Goal: Task Accomplishment & Management: Complete application form

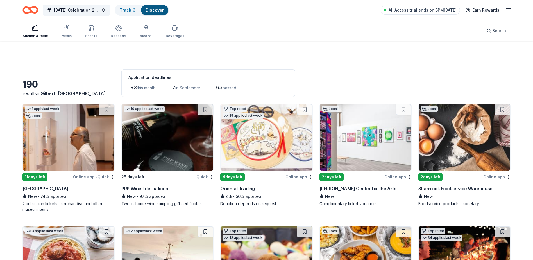
scroll to position [141, 0]
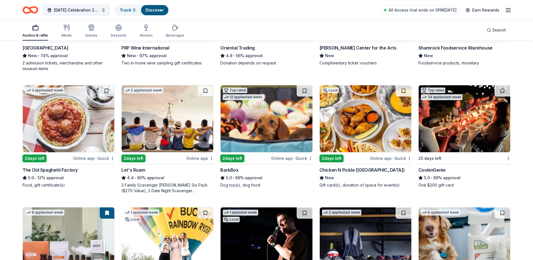
click at [90, 158] on div "Online app • Quick" at bounding box center [94, 158] width 42 height 7
click at [332, 157] on div "2 days left" at bounding box center [332, 158] width 24 height 8
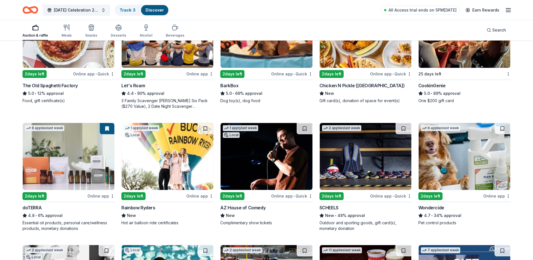
scroll to position [253, 0]
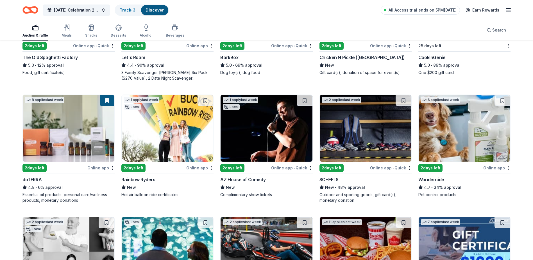
click at [32, 169] on div "2 days left" at bounding box center [34, 168] width 24 height 8
click at [160, 159] on img at bounding box center [168, 128] width 92 height 67
click at [240, 169] on div "2 days left" at bounding box center [232, 168] width 24 height 8
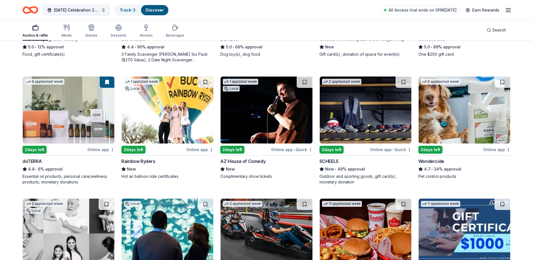
scroll to position [281, 0]
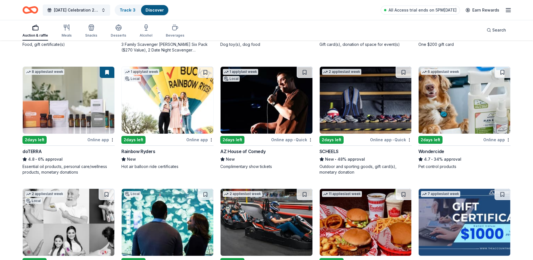
click at [441, 150] on div "Wondercide" at bounding box center [432, 151] width 26 height 7
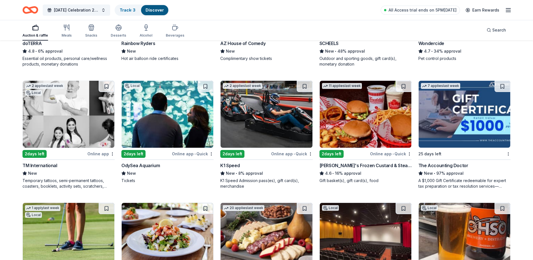
scroll to position [394, 0]
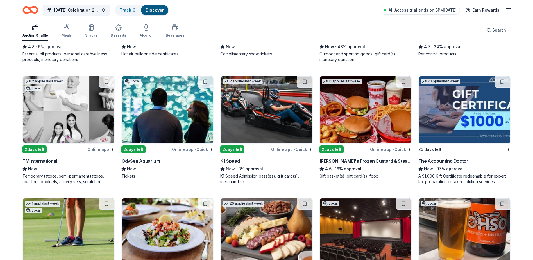
click at [57, 141] on img at bounding box center [69, 109] width 92 height 67
click at [136, 146] on div "2 days left" at bounding box center [133, 149] width 24 height 8
click at [245, 148] on div "2 days left" at bounding box center [244, 149] width 49 height 7
click at [354, 159] on div "Freddy's Frozen Custard & Steakburgers" at bounding box center [366, 160] width 92 height 7
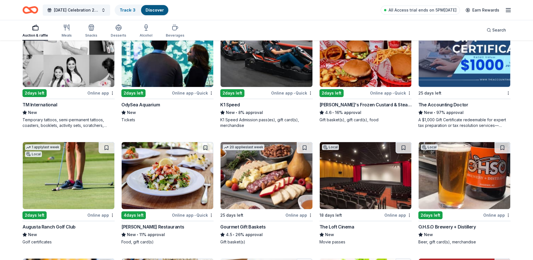
scroll to position [478, 0]
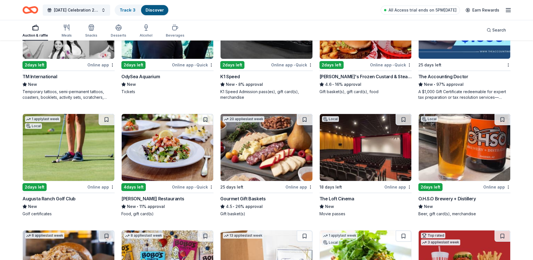
click at [69, 196] on div "Augusta Ranch Golf Club" at bounding box center [48, 198] width 53 height 7
click at [454, 198] on div "O.H.S.O Brewery + Distillery" at bounding box center [448, 198] width 58 height 7
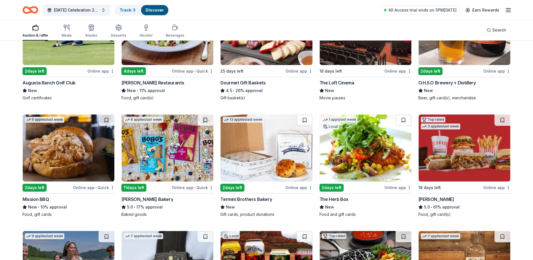
scroll to position [596, 0]
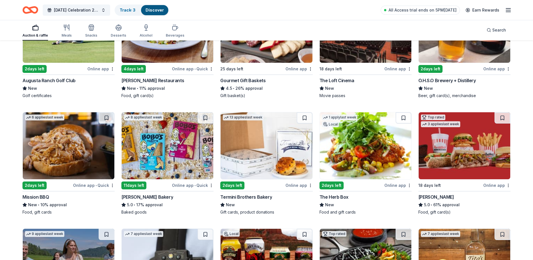
click at [43, 194] on div "Mission BBQ" at bounding box center [35, 196] width 27 height 7
click at [234, 187] on div "2 days left" at bounding box center [232, 185] width 24 height 8
click at [343, 188] on div "2 days left" at bounding box center [332, 185] width 24 height 8
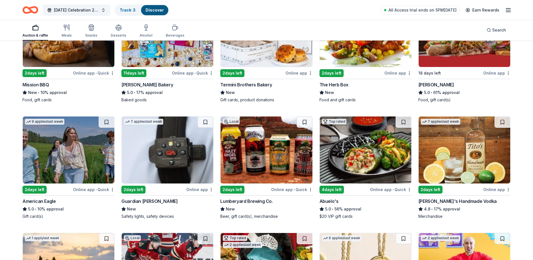
scroll to position [709, 0]
click at [59, 185] on div "9 applies last week 2 days left Online app • Quick American Eagle 5.0 • 10% app…" at bounding box center [68, 167] width 92 height 103
click at [156, 199] on div "Guardian Angel Device" at bounding box center [149, 200] width 56 height 7
click at [264, 199] on div "Lumberyard Brewing Co." at bounding box center [246, 200] width 52 height 7
click at [433, 188] on div "2 days left" at bounding box center [431, 189] width 24 height 8
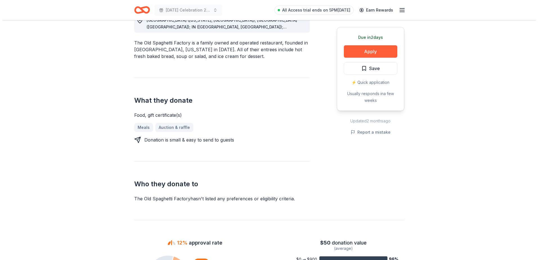
scroll to position [169, 0]
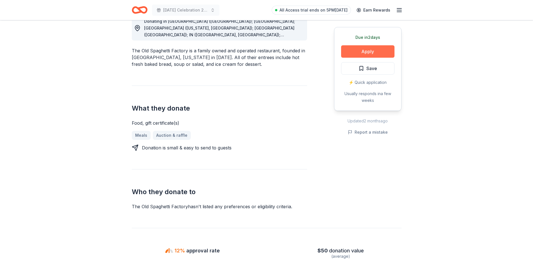
click at [363, 54] on button "Apply" at bounding box center [367, 51] width 53 height 12
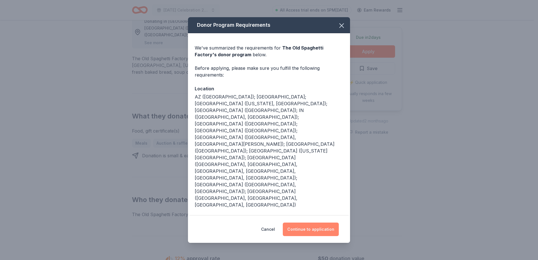
click at [303, 222] on button "Continue to application" at bounding box center [311, 228] width 56 height 13
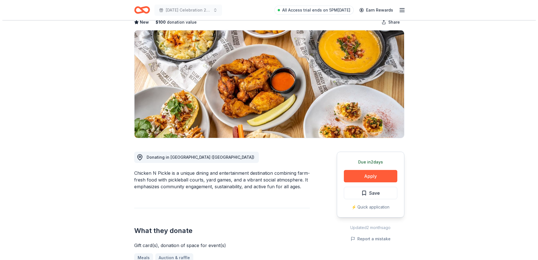
scroll to position [56, 0]
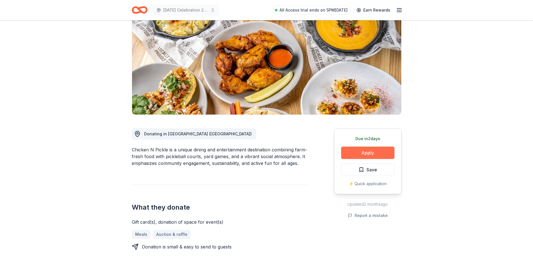
click at [376, 150] on button "Apply" at bounding box center [367, 152] width 53 height 12
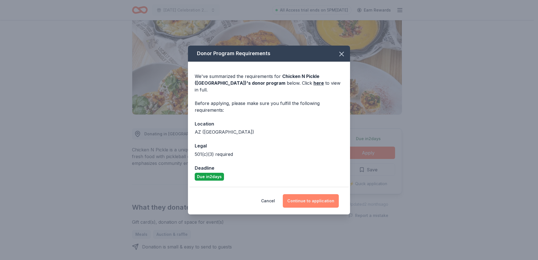
click at [323, 194] on button "Continue to application" at bounding box center [311, 200] width 56 height 13
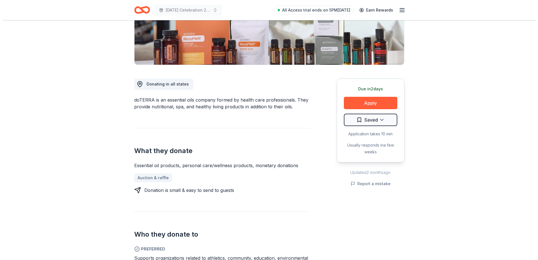
scroll to position [56, 0]
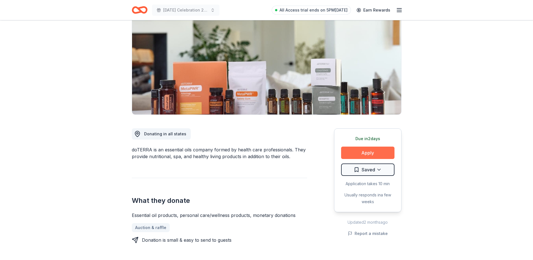
click at [366, 149] on button "Apply" at bounding box center [367, 152] width 53 height 12
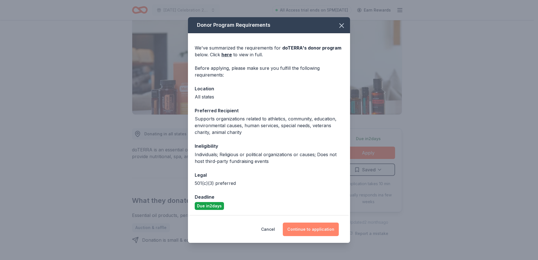
click at [328, 231] on button "Continue to application" at bounding box center [311, 228] width 56 height 13
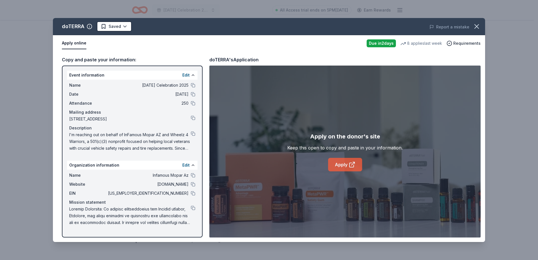
click at [339, 162] on link "Apply" at bounding box center [345, 164] width 34 height 13
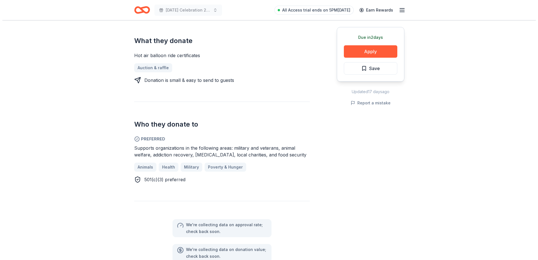
scroll to position [225, 0]
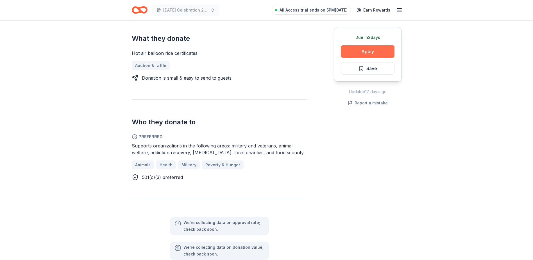
click at [384, 53] on button "Apply" at bounding box center [367, 51] width 53 height 12
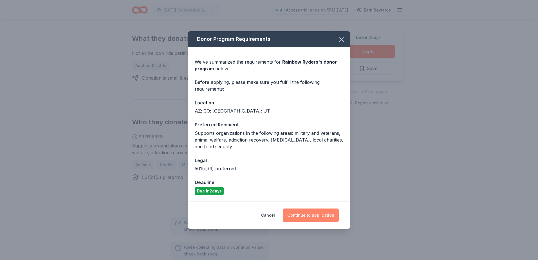
click at [315, 218] on button "Continue to application" at bounding box center [311, 214] width 56 height 13
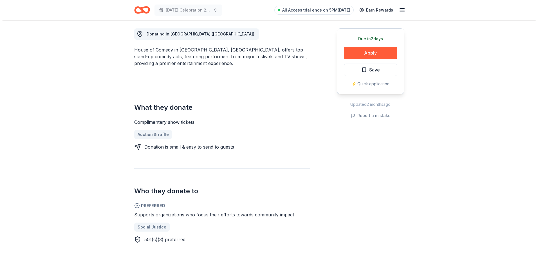
scroll to position [141, 0]
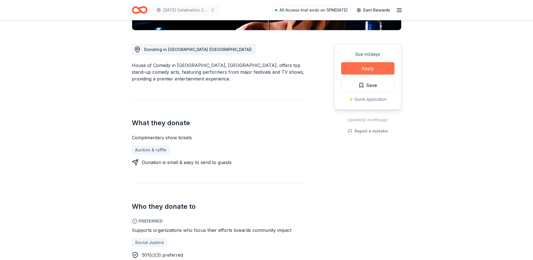
click at [361, 66] on button "Apply" at bounding box center [367, 68] width 53 height 12
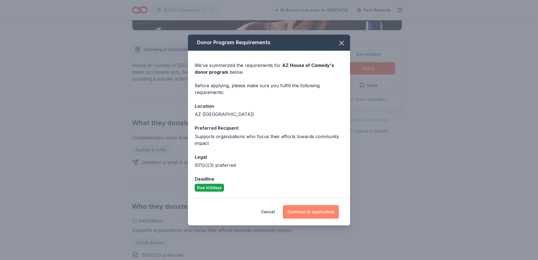
click at [314, 208] on button "Continue to application" at bounding box center [311, 211] width 56 height 13
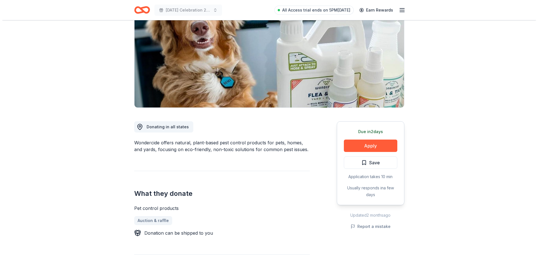
scroll to position [56, 0]
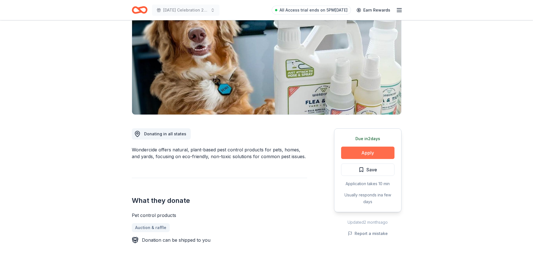
click at [380, 154] on button "Apply" at bounding box center [367, 152] width 53 height 12
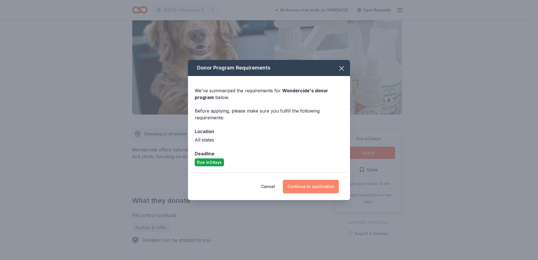
click at [312, 186] on button "Continue to application" at bounding box center [311, 186] width 56 height 13
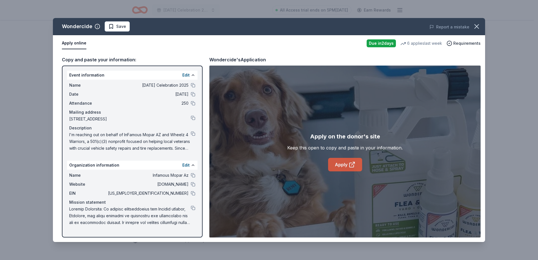
click at [342, 163] on link "Apply" at bounding box center [345, 164] width 34 height 13
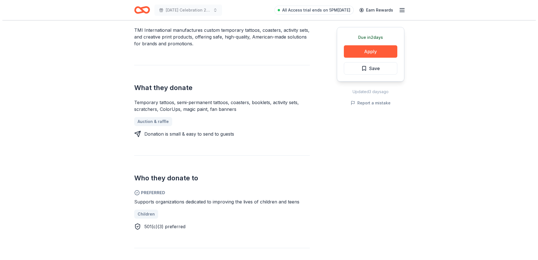
scroll to position [225, 0]
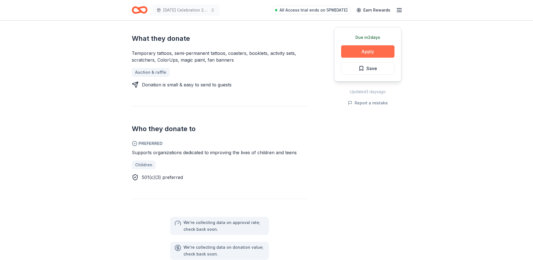
click at [351, 54] on button "Apply" at bounding box center [367, 51] width 53 height 12
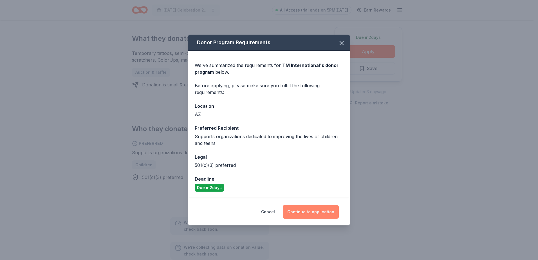
click at [314, 211] on button "Continue to application" at bounding box center [311, 211] width 56 height 13
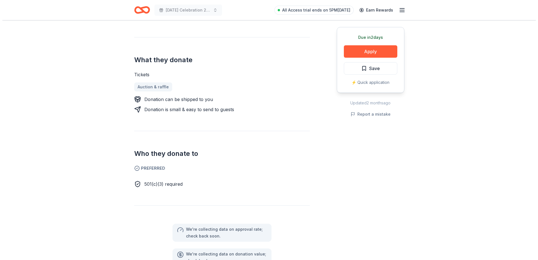
scroll to position [112, 0]
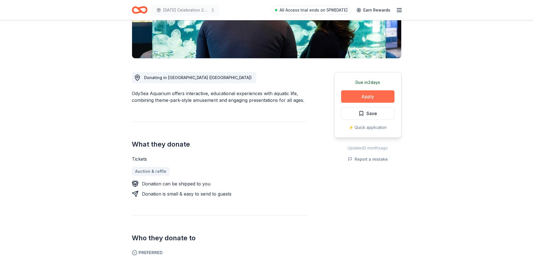
click at [380, 94] on button "Apply" at bounding box center [367, 96] width 53 height 12
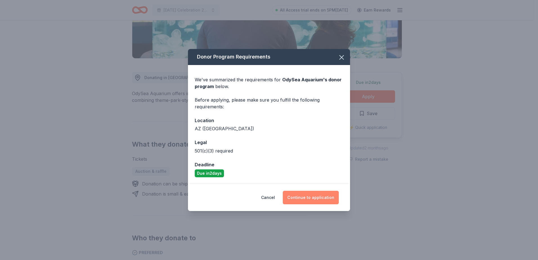
click at [322, 196] on button "Continue to application" at bounding box center [311, 197] width 56 height 13
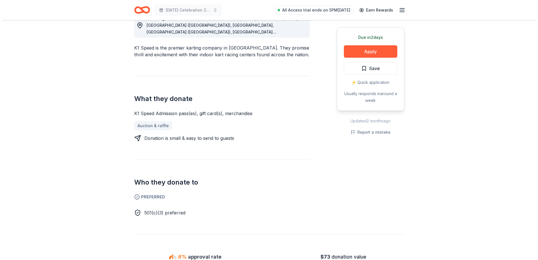
scroll to position [141, 0]
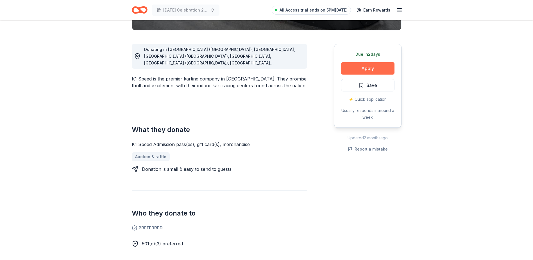
click at [364, 69] on button "Apply" at bounding box center [367, 68] width 53 height 12
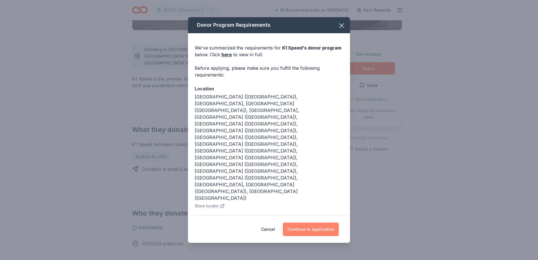
click at [307, 222] on button "Continue to application" at bounding box center [311, 228] width 56 height 13
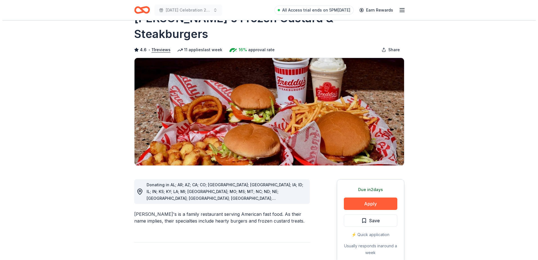
scroll to position [84, 0]
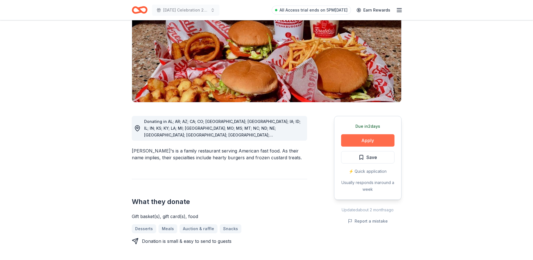
click at [359, 134] on button "Apply" at bounding box center [367, 140] width 53 height 12
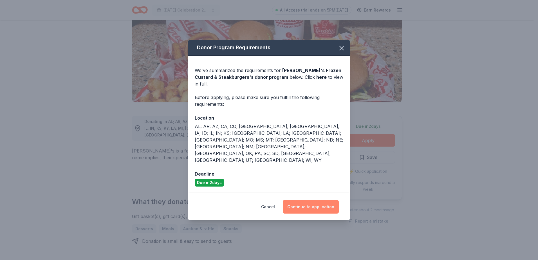
click at [306, 200] on button "Continue to application" at bounding box center [311, 206] width 56 height 13
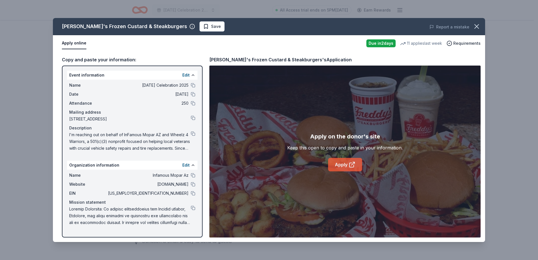
click at [339, 167] on link "Apply" at bounding box center [345, 164] width 34 height 13
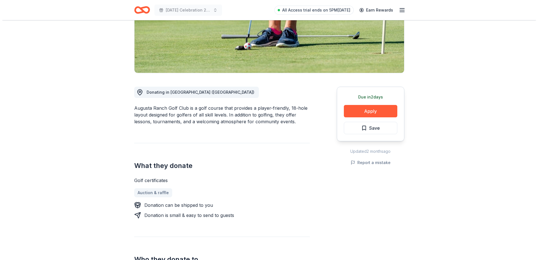
scroll to position [84, 0]
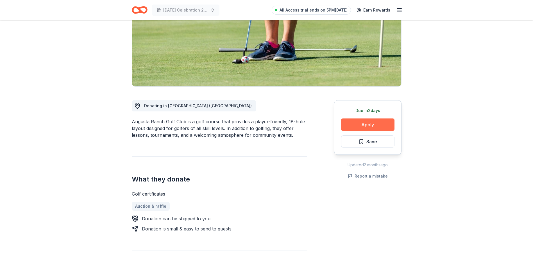
click at [370, 125] on button "Apply" at bounding box center [367, 124] width 53 height 12
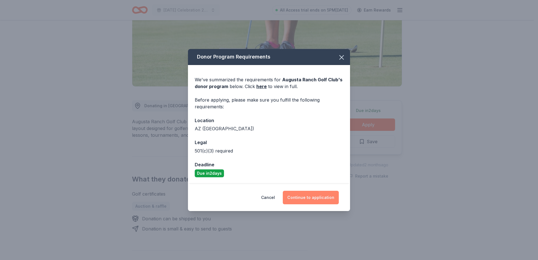
click at [315, 199] on button "Continue to application" at bounding box center [311, 197] width 56 height 13
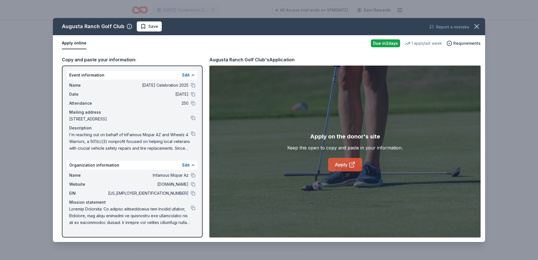
click at [348, 164] on icon at bounding box center [351, 164] width 7 height 7
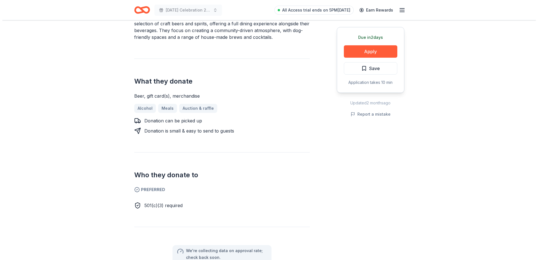
scroll to position [197, 0]
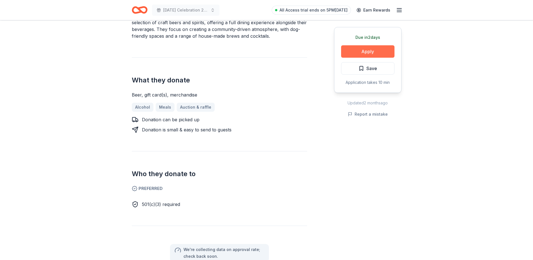
click at [373, 53] on button "Apply" at bounding box center [367, 51] width 53 height 12
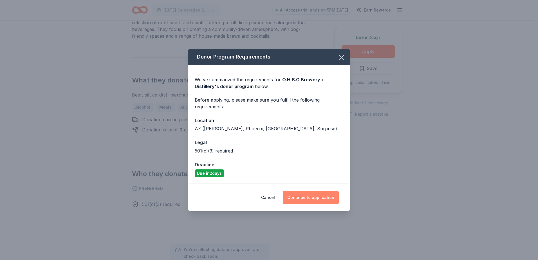
click at [318, 197] on button "Continue to application" at bounding box center [311, 197] width 56 height 13
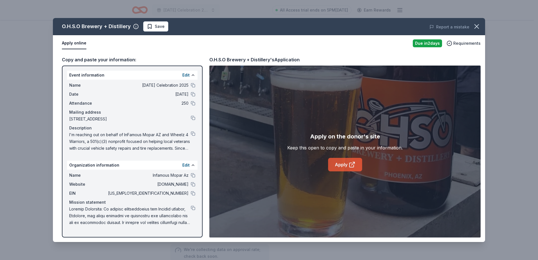
click at [352, 166] on icon at bounding box center [351, 164] width 7 height 7
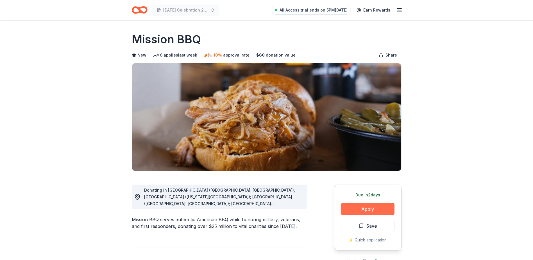
click at [363, 207] on button "Apply" at bounding box center [367, 209] width 53 height 12
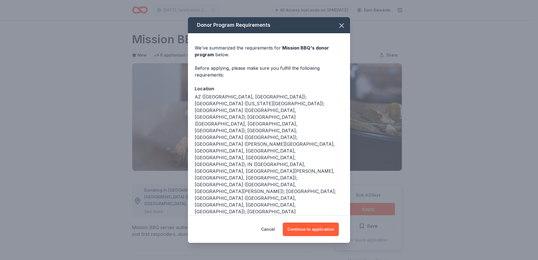
scroll to position [17, 0]
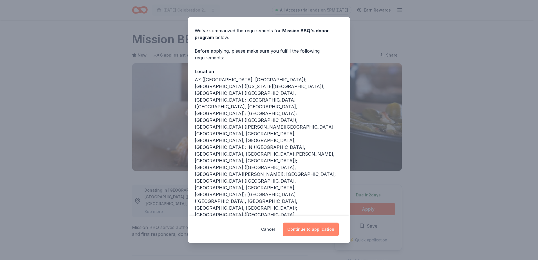
click at [298, 231] on button "Continue to application" at bounding box center [311, 228] width 56 height 13
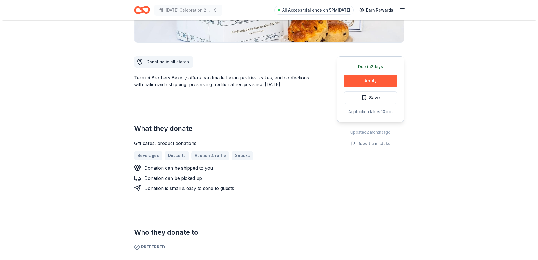
scroll to position [141, 0]
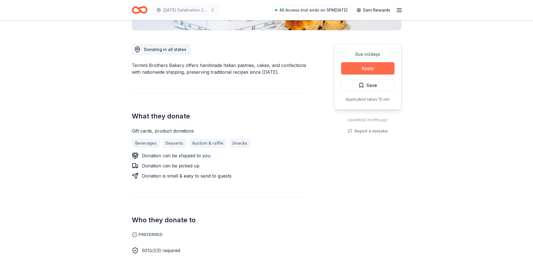
click at [363, 69] on button "Apply" at bounding box center [367, 68] width 53 height 12
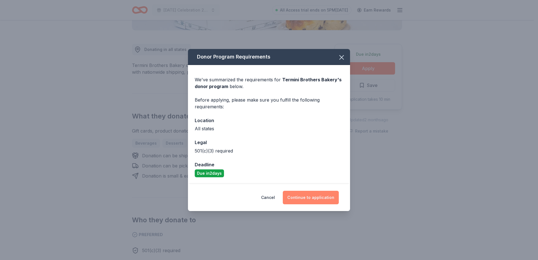
click at [318, 195] on button "Continue to application" at bounding box center [311, 197] width 56 height 13
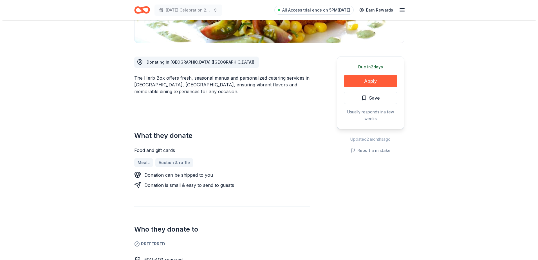
scroll to position [169, 0]
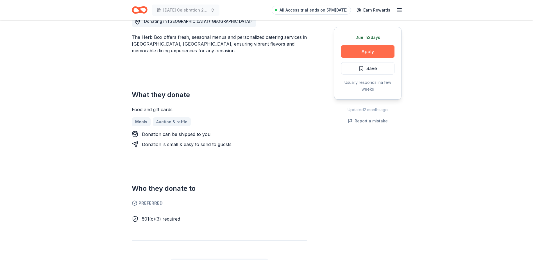
click at [367, 52] on button "Apply" at bounding box center [367, 51] width 53 height 12
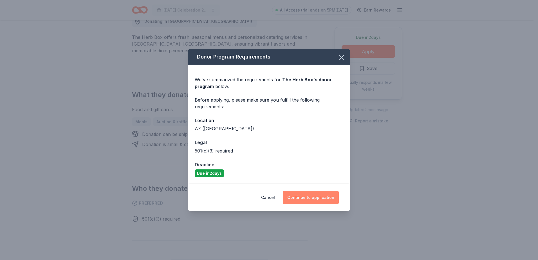
click at [306, 196] on button "Continue to application" at bounding box center [311, 197] width 56 height 13
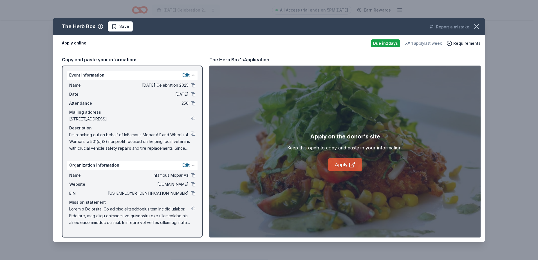
click at [340, 169] on link "Apply" at bounding box center [345, 164] width 34 height 13
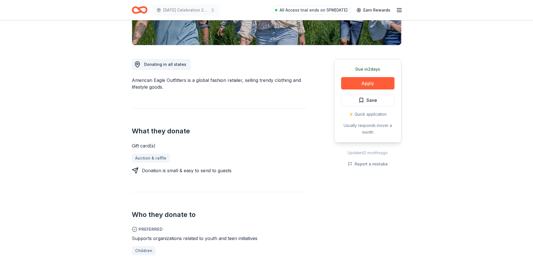
scroll to position [56, 0]
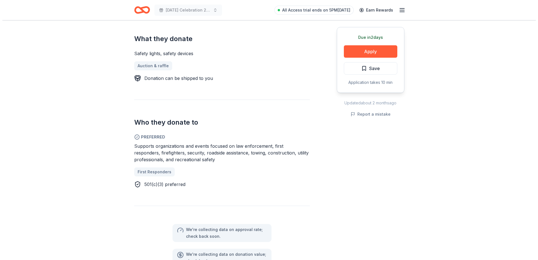
scroll to position [225, 0]
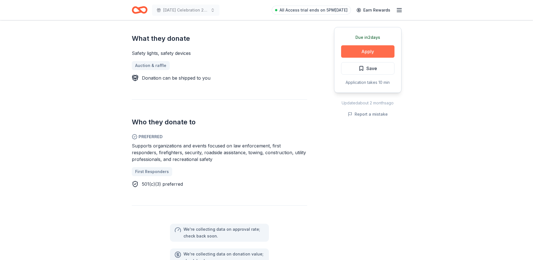
click at [394, 52] on button "Apply" at bounding box center [367, 51] width 53 height 12
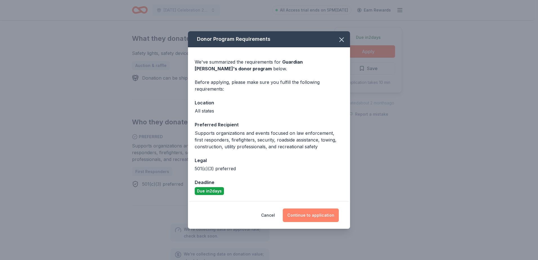
click at [330, 213] on button "Continue to application" at bounding box center [311, 214] width 56 height 13
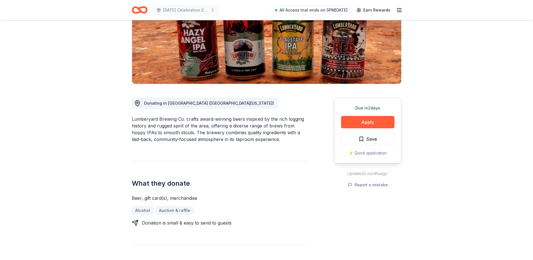
scroll to position [84, 0]
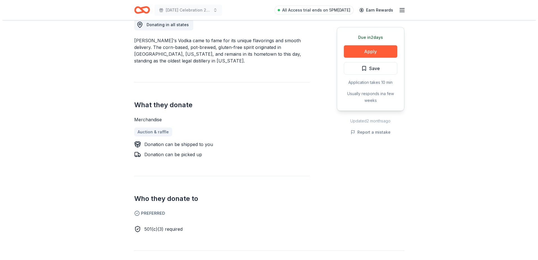
scroll to position [169, 0]
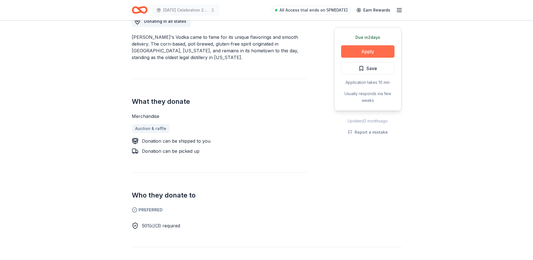
click at [365, 49] on button "Apply" at bounding box center [367, 51] width 53 height 12
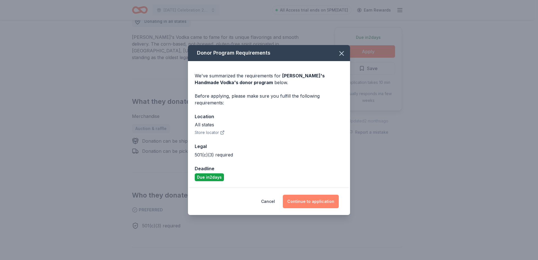
click at [316, 202] on button "Continue to application" at bounding box center [311, 201] width 56 height 13
